Goal: Information Seeking & Learning: Learn about a topic

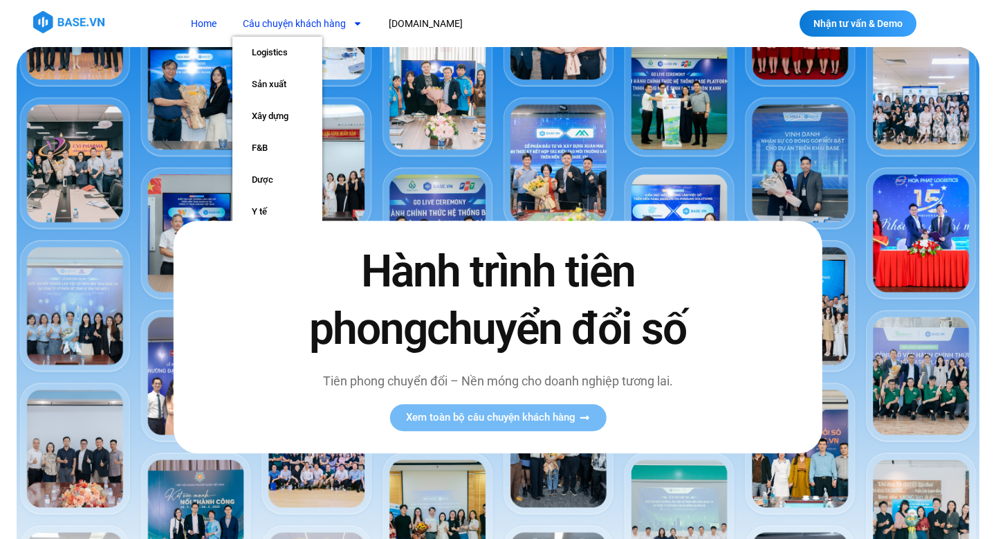
click at [297, 24] on link "Câu chuyện khách hàng" at bounding box center [302, 24] width 140 height 26
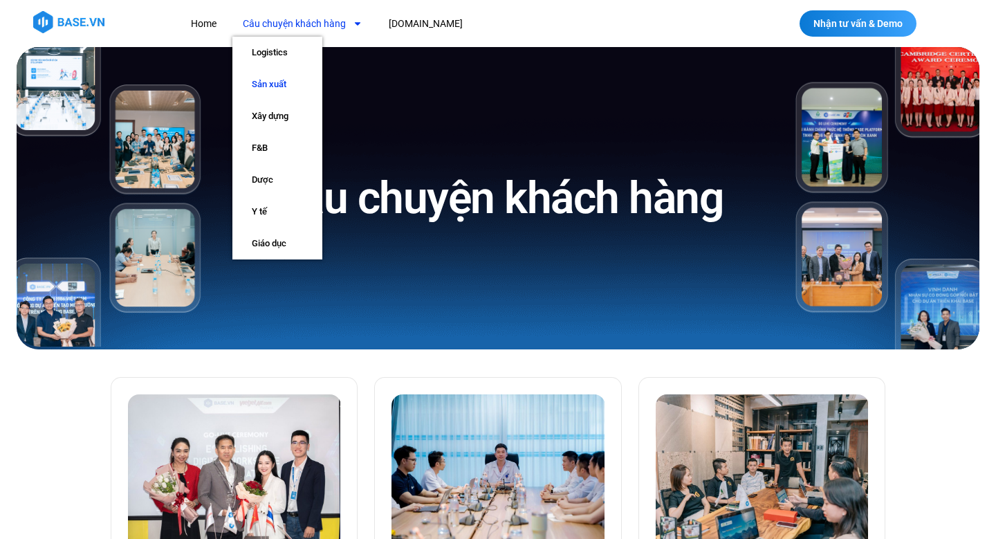
click at [286, 86] on link "Sản xuất" at bounding box center [277, 84] width 90 height 32
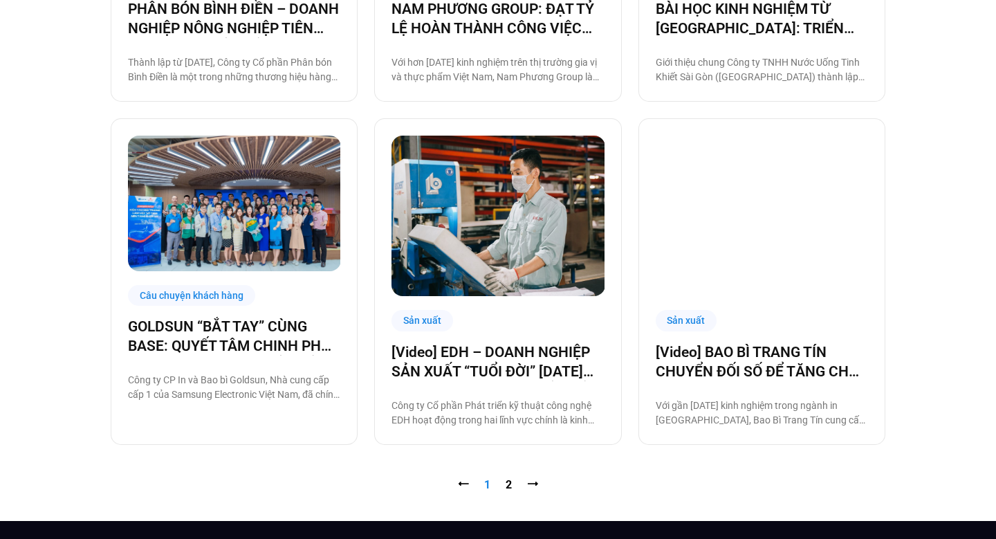
scroll to position [1427, 0]
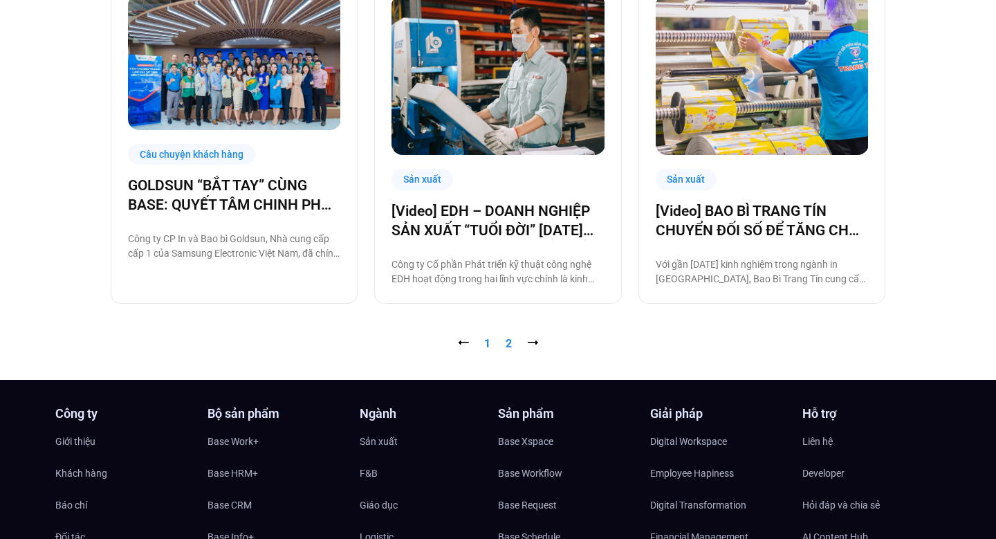
click at [508, 343] on link "Trang 2" at bounding box center [509, 343] width 6 height 13
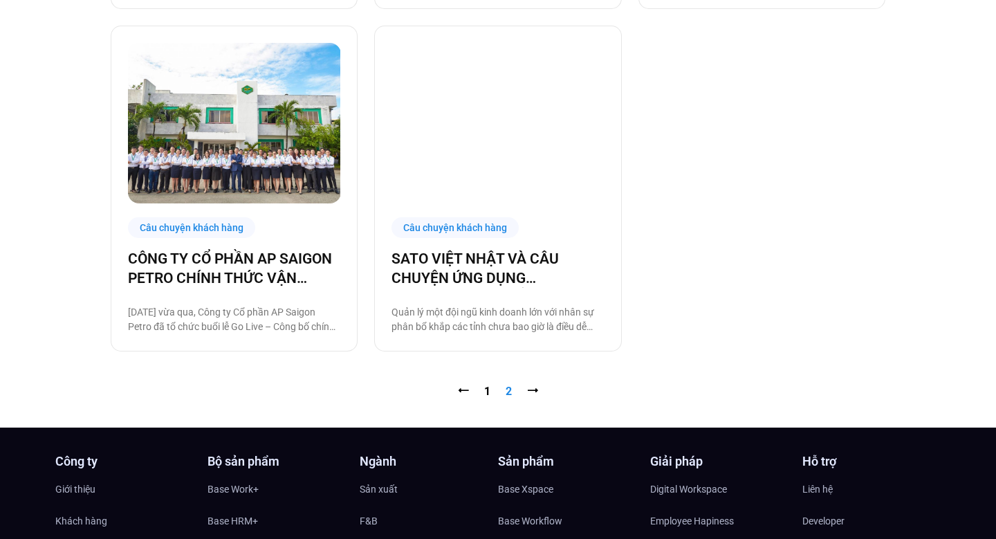
scroll to position [825, 0]
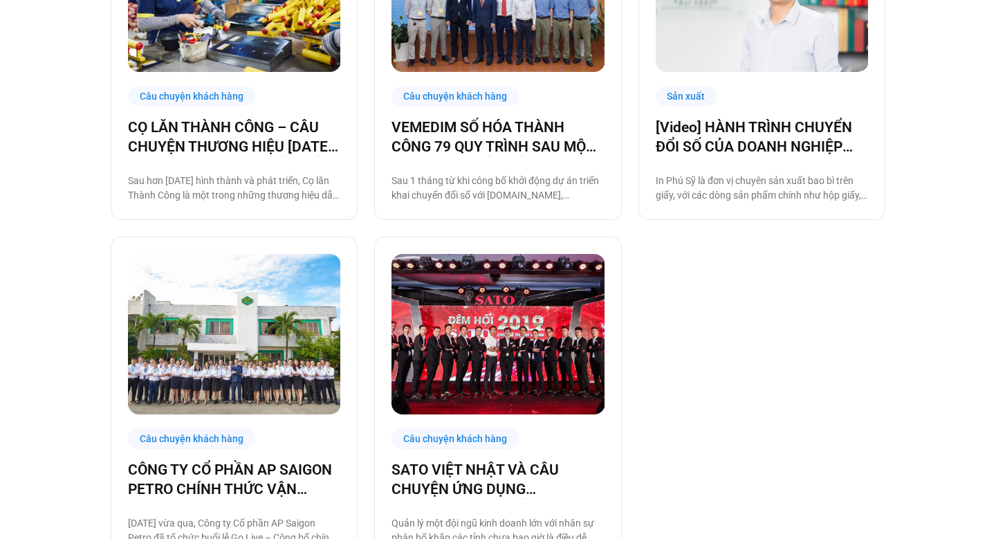
click at [718, 322] on div "Sản xuất [Video] CỌ LĂN THÀNH CÔNG TĂNG TỐC VẬN HÀNH CÙNG BASE.VN Sau hơn 30 nă…" at bounding box center [498, 57] width 775 height 1011
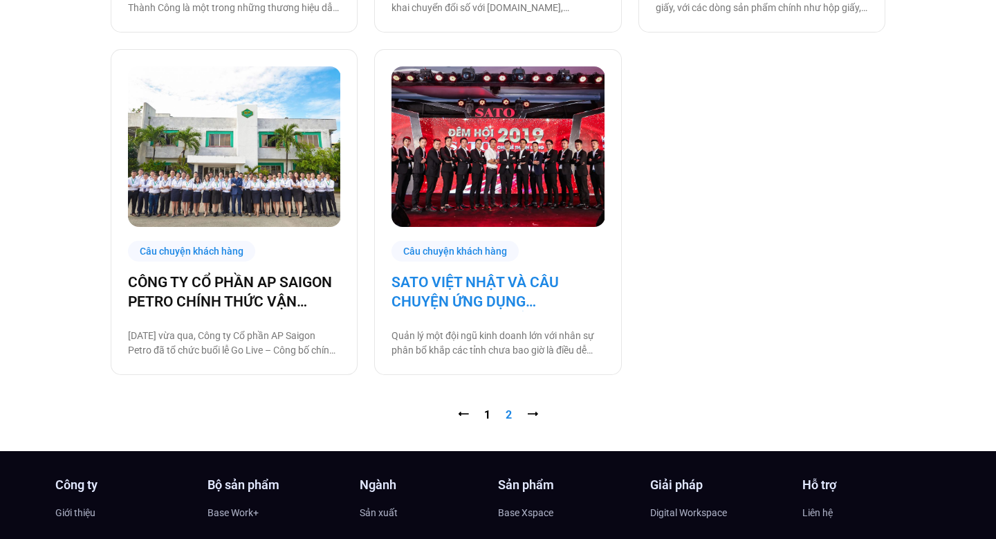
scroll to position [1247, 0]
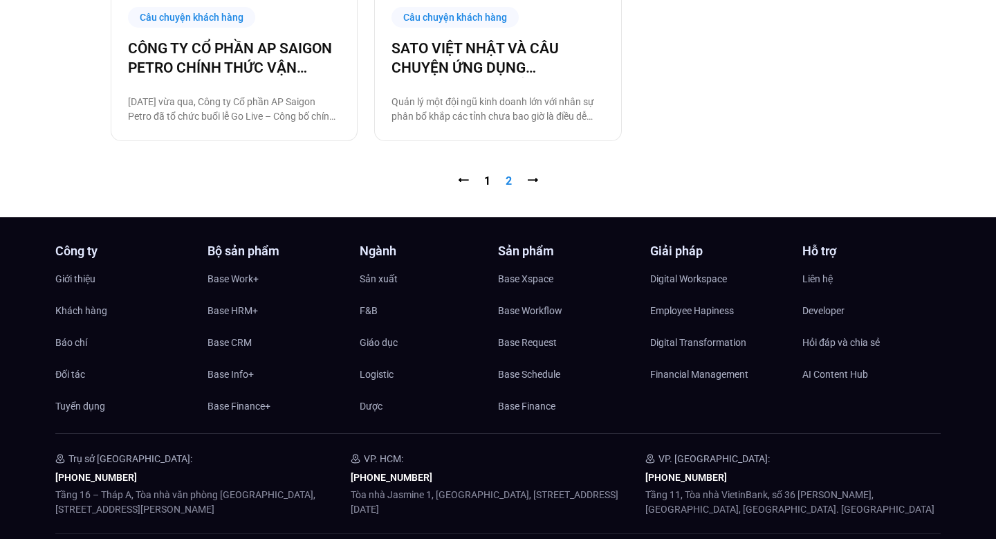
click at [491, 183] on nav "⭠ Trang 1 Trang 2 ⭢" at bounding box center [498, 181] width 775 height 17
click at [484, 183] on link "Trang 1" at bounding box center [487, 180] width 6 height 13
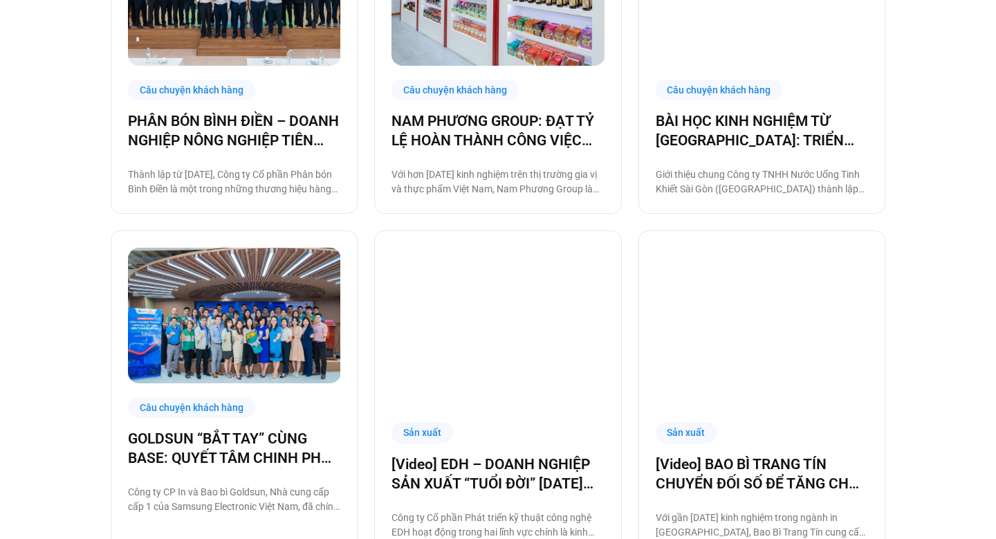
scroll to position [1405, 0]
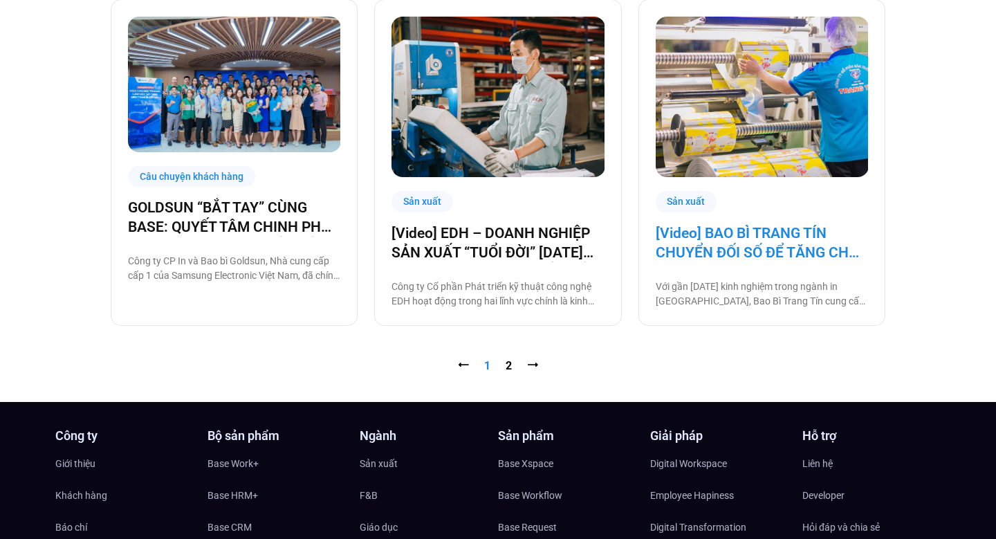
click at [717, 242] on link "[Video] BAO BÌ TRANG TÍN CHUYỂN ĐỐI SỐ ĐỂ TĂNG CHẤT LƯỢNG, GIẢM CHI PHÍ" at bounding box center [762, 242] width 212 height 39
